Goal: Find specific page/section: Find specific page/section

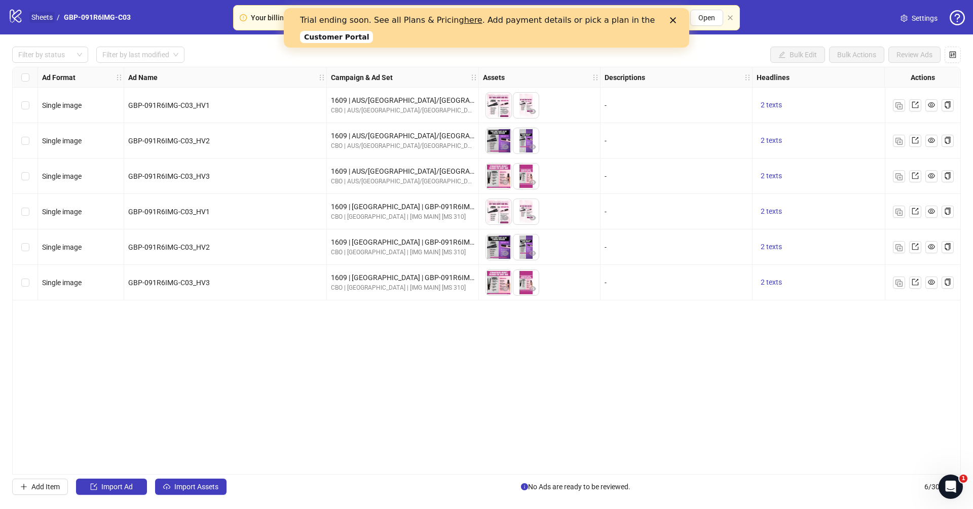
click at [40, 21] on link "Sheets" at bounding box center [41, 17] width 25 height 11
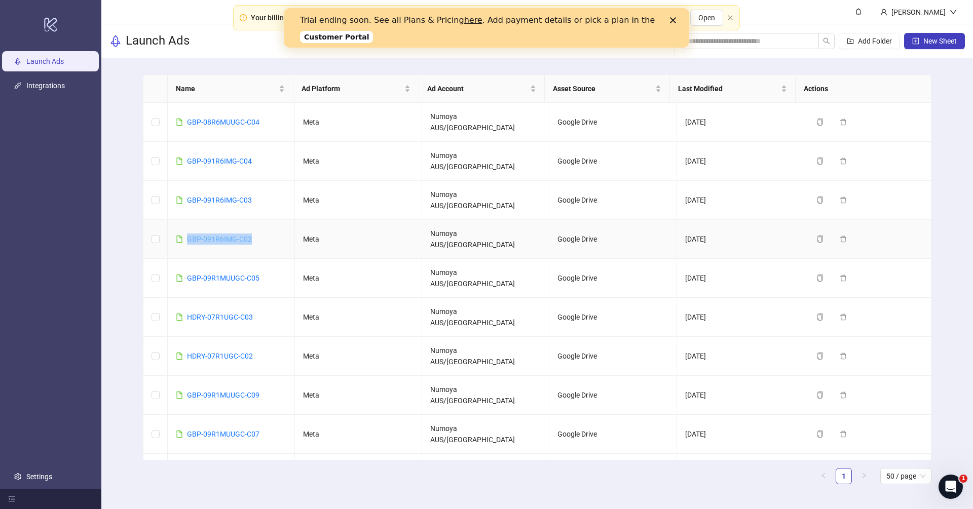
drag, startPoint x: 260, startPoint y: 200, endPoint x: 187, endPoint y: 202, distance: 73.0
click at [187, 220] on td "GBP-091R6IMG-C02" at bounding box center [231, 239] width 127 height 39
copy link "GBP-091R6IMG-C02"
click at [671, 19] on polygon "Close" at bounding box center [673, 20] width 6 height 6
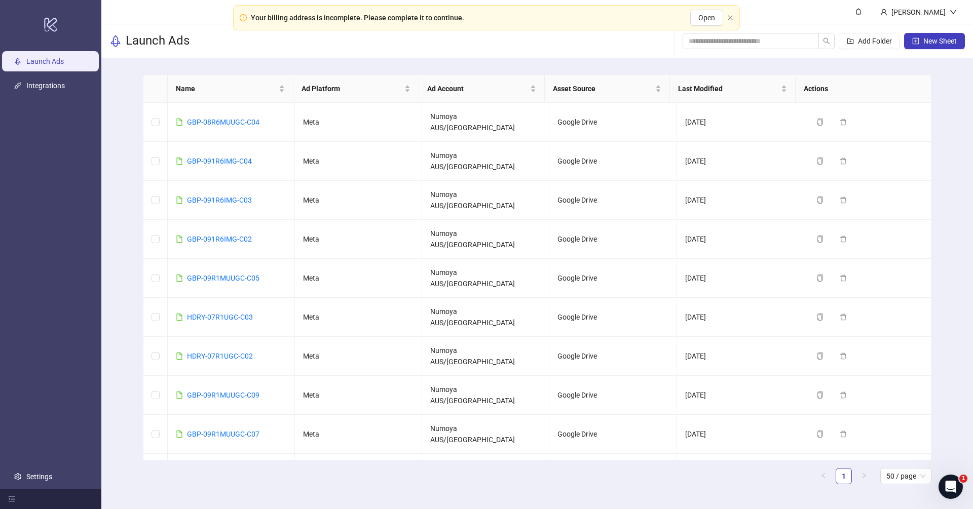
click at [116, 187] on div "Name Ad Platform Ad Account Asset Source Last Modified Actions GBP-08R6MUUGC-C0…" at bounding box center [537, 283] width 872 height 450
click at [121, 184] on div "Name Ad Platform Ad Account Asset Source Last Modified Actions GBP-08R6MUUGC-C0…" at bounding box center [537, 283] width 872 height 450
